Goal: Navigation & Orientation: Go to known website

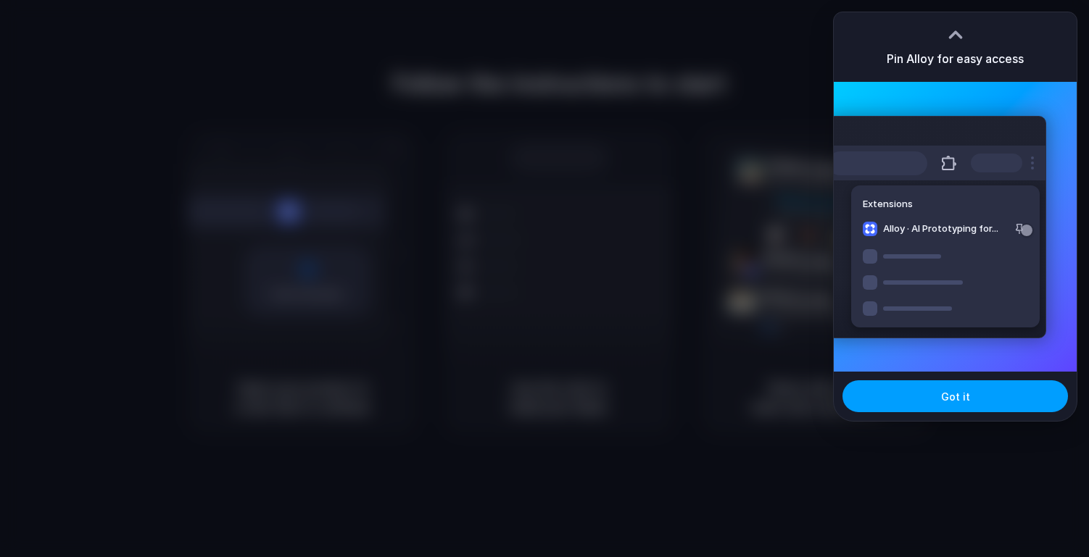
click at [953, 402] on span "Got it" at bounding box center [955, 396] width 29 height 15
